Goal: Transaction & Acquisition: Subscribe to service/newsletter

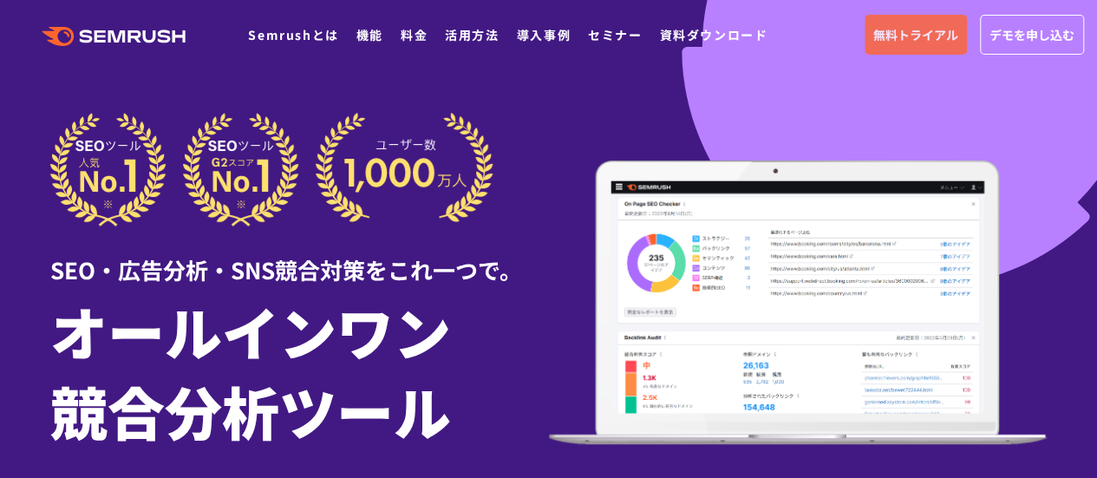
click at [946, 42] on span "無料トライアル" at bounding box center [916, 34] width 85 height 19
click at [895, 38] on span "無料トライアル" at bounding box center [916, 34] width 85 height 19
click at [1017, 41] on span "デモを申し込む" at bounding box center [1032, 34] width 85 height 19
click at [933, 46] on link "無料トライアル" at bounding box center [916, 35] width 102 height 40
